Goal: Task Accomplishment & Management: Manage account settings

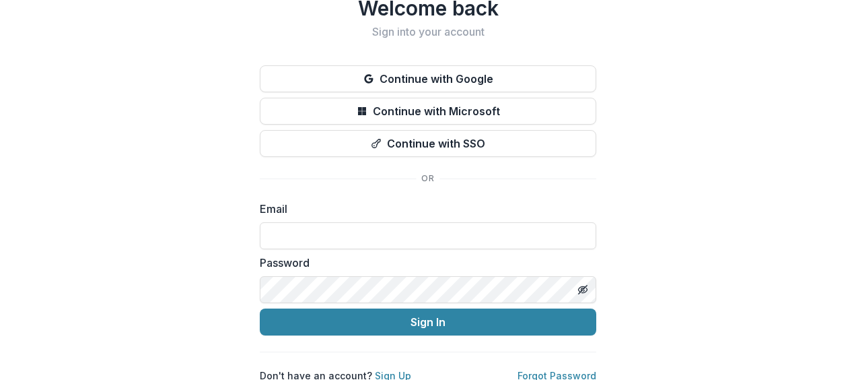
scroll to position [60, 0]
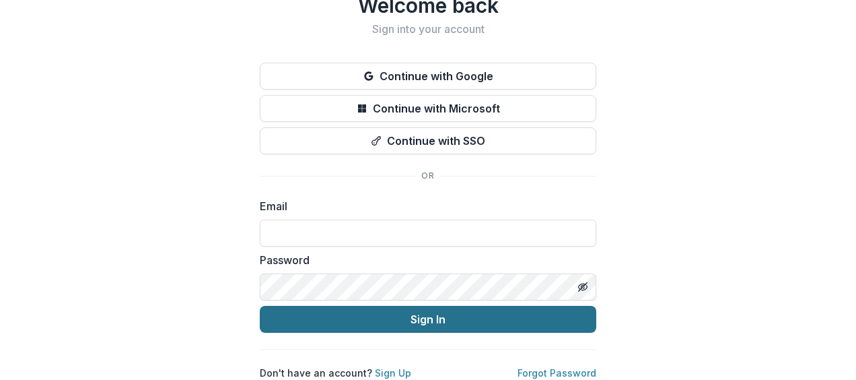
type input "**********"
click at [409, 306] on button "Sign In" at bounding box center [428, 319] width 337 height 27
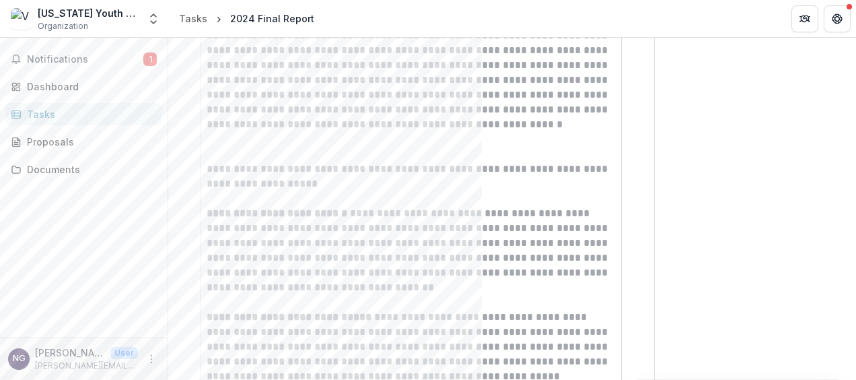
scroll to position [539, 0]
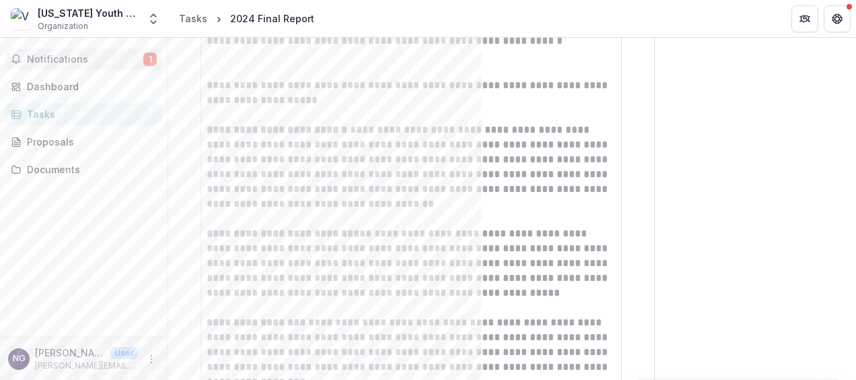
click at [98, 59] on span "Notifications" at bounding box center [85, 59] width 116 height 11
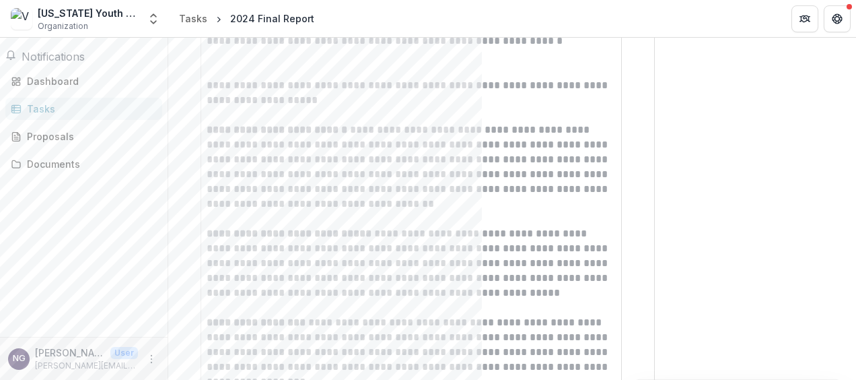
click at [67, 263] on div "Notifications Unread 0 Archived You don't have any unread notifications We'll n…" at bounding box center [84, 187] width 168 height 299
